Goal: Information Seeking & Learning: Check status

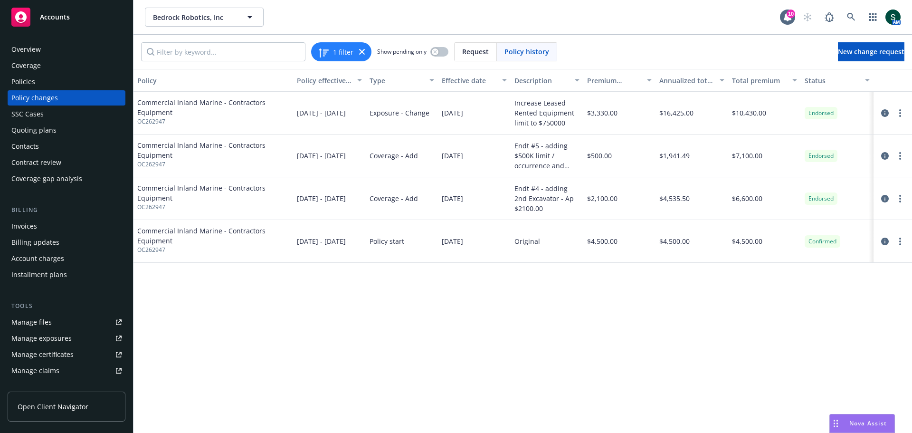
drag, startPoint x: 27, startPoint y: 40, endPoint x: 27, endPoint y: 46, distance: 5.2
click at [27, 46] on div "Overview Coverage Policies Policy changes SSC Cases Quoting plans Contacts Cont…" at bounding box center [66, 231] width 133 height 402
click at [27, 46] on div "Overview" at bounding box center [25, 49] width 29 height 15
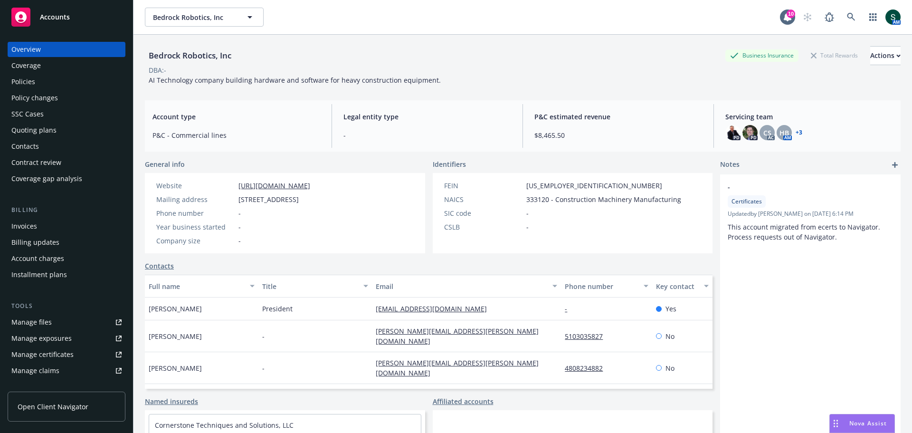
click at [21, 79] on div "Policies" at bounding box center [23, 81] width 24 height 15
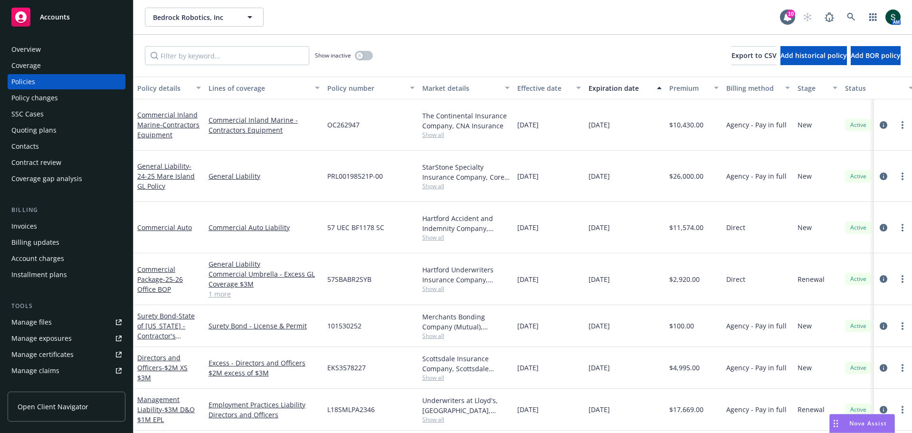
click at [55, 128] on div "Quoting plans" at bounding box center [33, 130] width 45 height 15
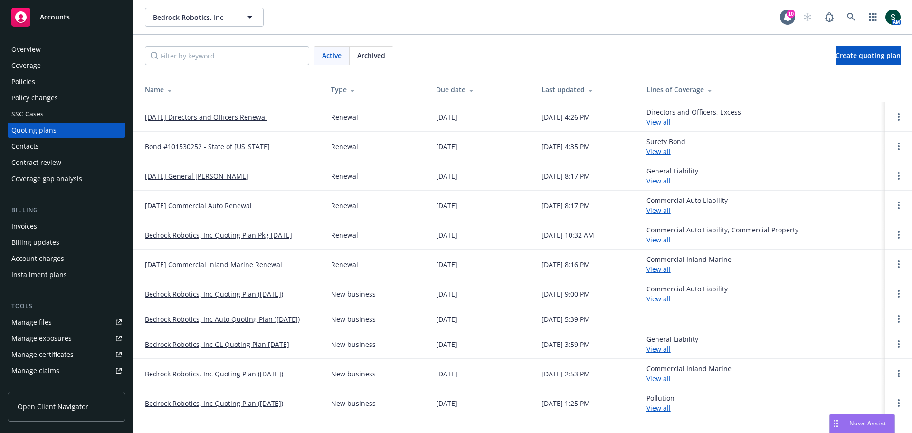
click at [214, 178] on link "[DATE] General [PERSON_NAME]" at bounding box center [197, 176] width 104 height 10
